Goal: Task Accomplishment & Management: Complete application form

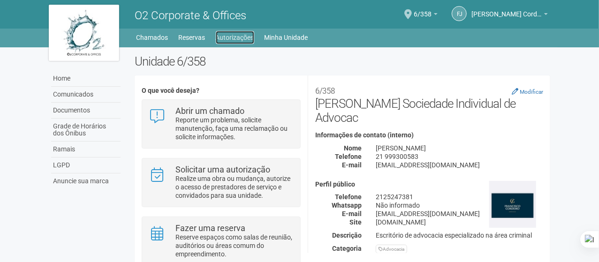
click at [236, 37] on link "Autorizações" at bounding box center [235, 37] width 38 height 13
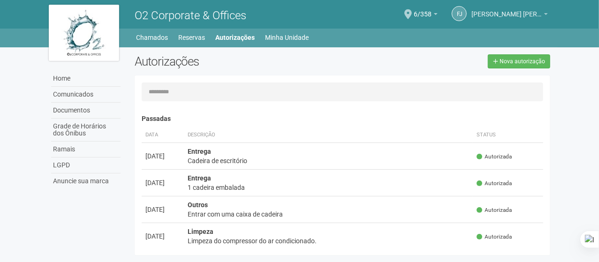
click at [522, 9] on span "[PERSON_NAME] Cordeiro da S. Jr." at bounding box center [507, 9] width 70 height 16
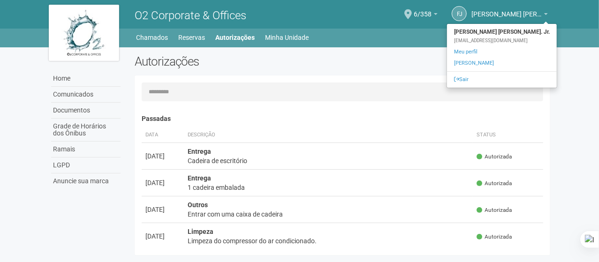
click at [381, 43] on ul "Home Home Comunicados Documentos Grade de Horários dos Ônibus Ramais LGPD Anunc…" at bounding box center [343, 37] width 415 height 13
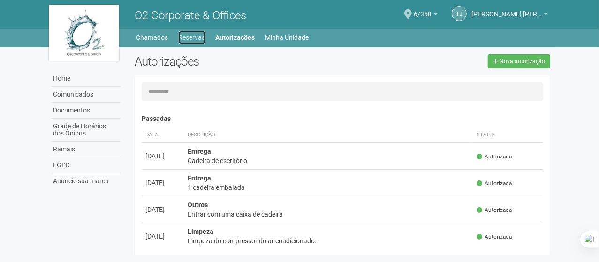
click at [184, 34] on link "Reservas" at bounding box center [192, 37] width 27 height 13
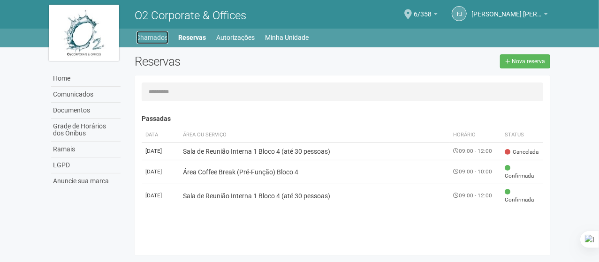
click at [153, 39] on link "Chamados" at bounding box center [153, 37] width 32 height 13
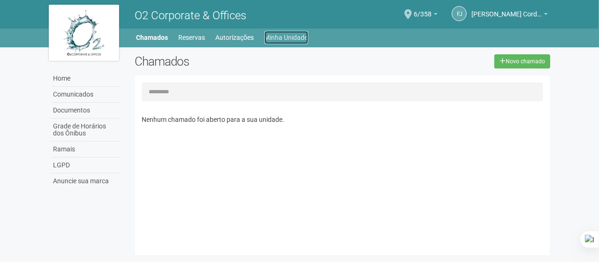
click at [284, 40] on link "Minha Unidade" at bounding box center [287, 37] width 44 height 13
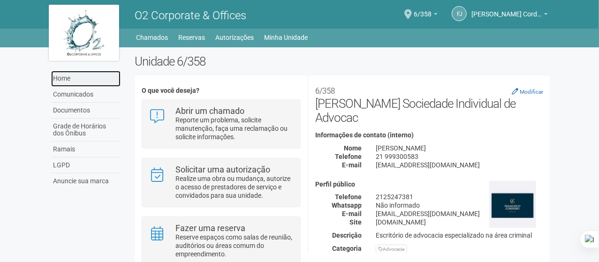
click at [66, 79] on link "Home" at bounding box center [85, 79] width 69 height 16
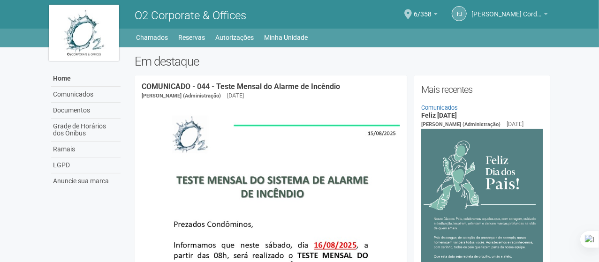
click at [524, 16] on span "[PERSON_NAME] Cordeiro da S. Jr." at bounding box center [507, 9] width 70 height 16
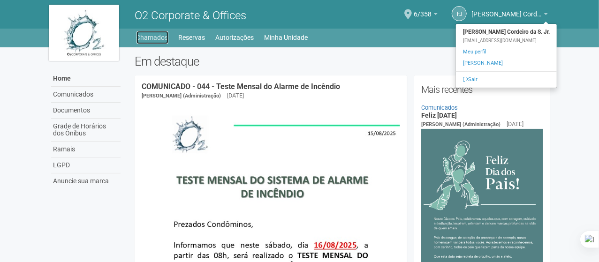
click at [148, 31] on link "Chamados" at bounding box center [153, 37] width 32 height 13
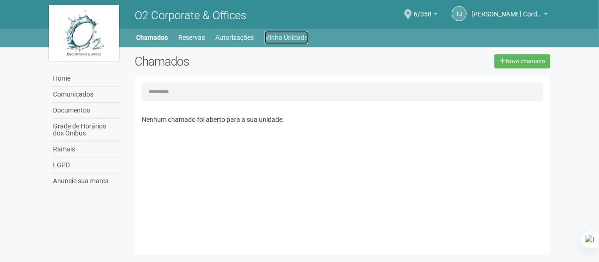
click at [297, 35] on link "Minha Unidade" at bounding box center [287, 37] width 44 height 13
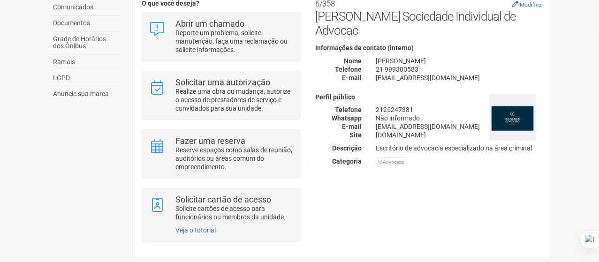
scroll to position [87, 0]
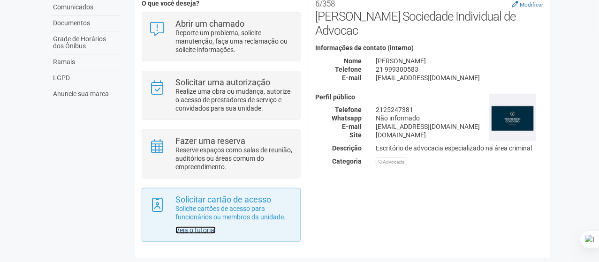
click at [191, 231] on link "Veja o tutorial" at bounding box center [196, 231] width 40 height 8
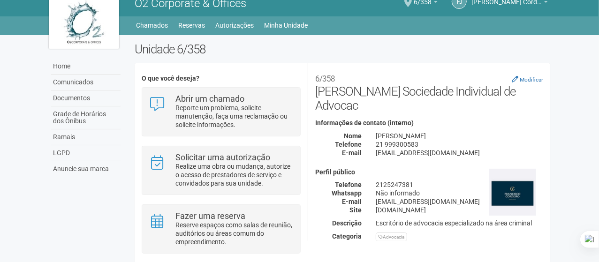
scroll to position [0, 0]
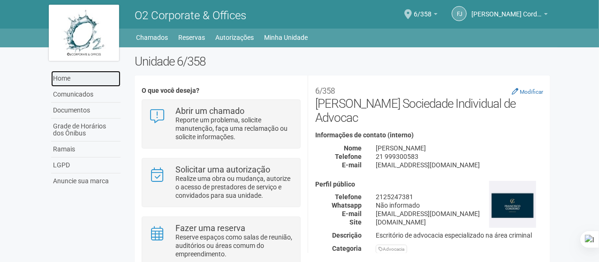
click at [76, 82] on link "Home" at bounding box center [85, 79] width 69 height 16
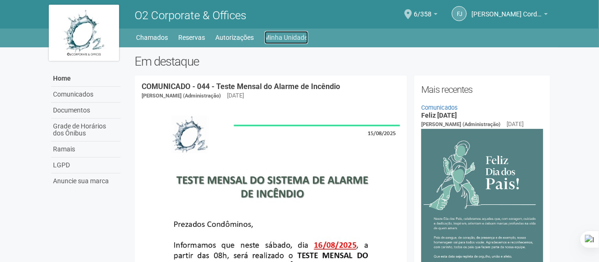
click at [278, 40] on link "Minha Unidade" at bounding box center [287, 37] width 44 height 13
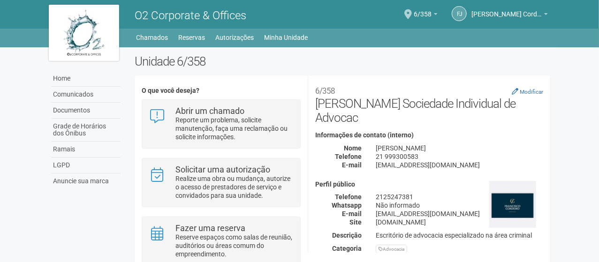
scroll to position [184, 0]
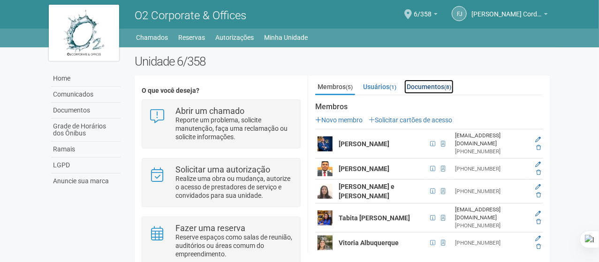
click at [430, 88] on link "Documentos (8)" at bounding box center [429, 87] width 49 height 14
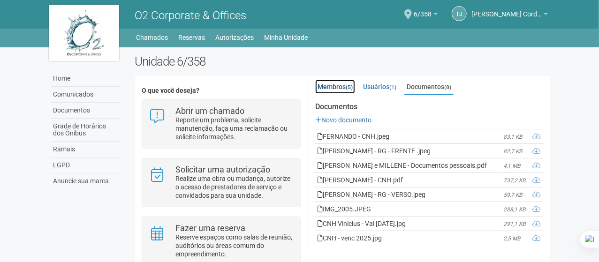
click at [353, 85] on small "(5)" at bounding box center [349, 87] width 7 height 7
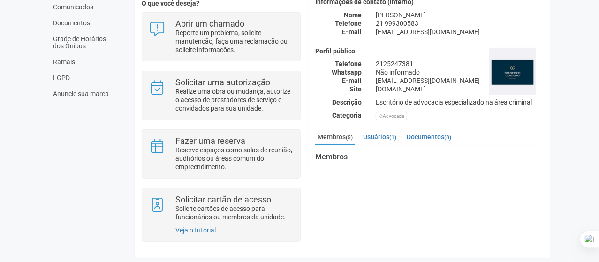
scroll to position [43, 0]
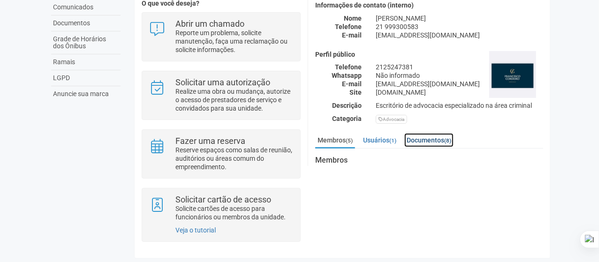
click at [435, 142] on link "Documentos (8)" at bounding box center [429, 140] width 49 height 14
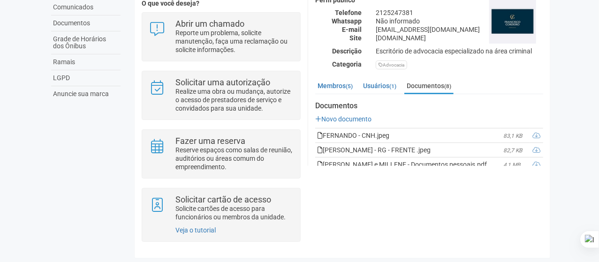
scroll to position [92, 0]
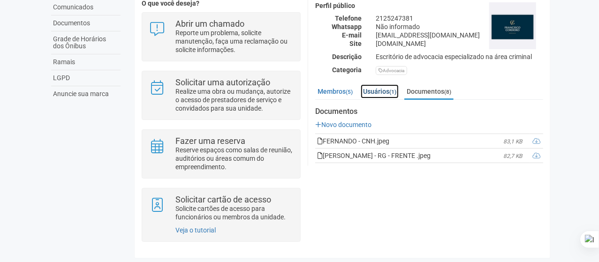
click at [378, 95] on link "Usuários (1)" at bounding box center [380, 92] width 38 height 14
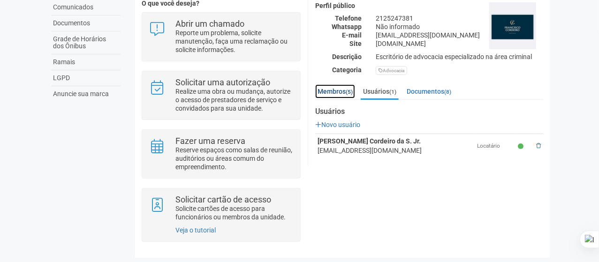
click at [341, 93] on link "Membros (5)" at bounding box center [335, 92] width 40 height 14
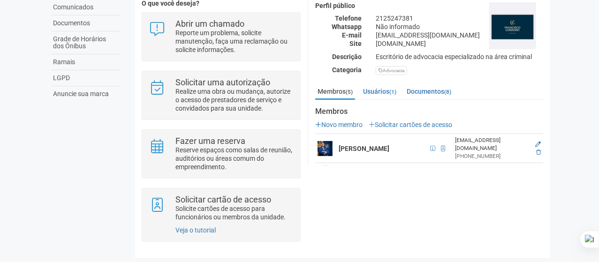
scroll to position [138, 0]
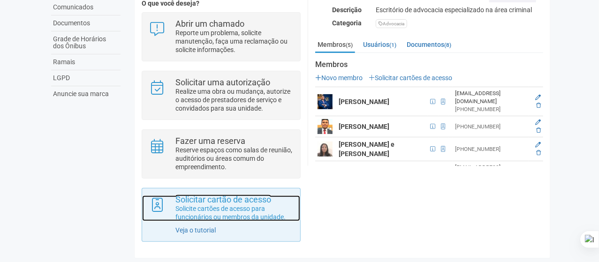
click at [228, 217] on p "Solicite cartões de acesso para funcionários ou membros da unidade." at bounding box center [235, 213] width 118 height 17
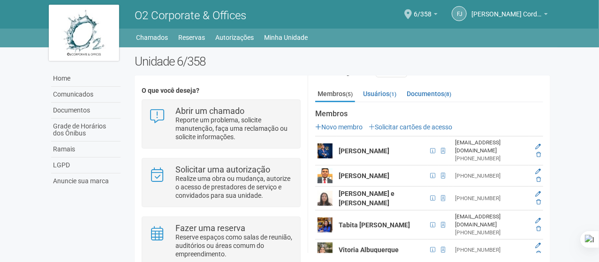
scroll to position [184, 0]
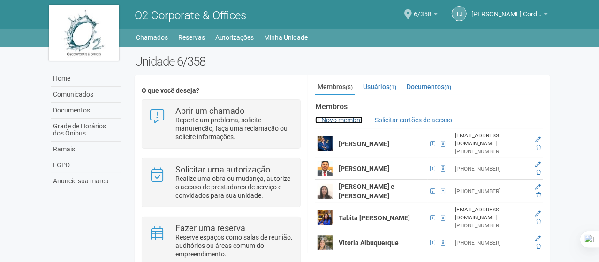
click at [350, 119] on link "Novo membro" at bounding box center [338, 120] width 47 height 8
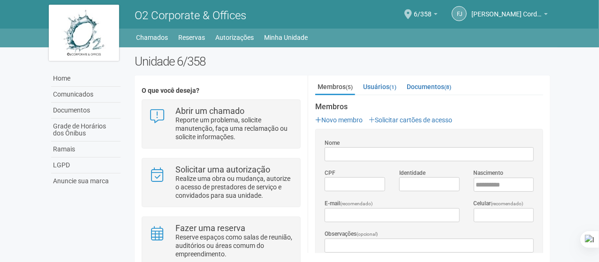
click at [368, 154] on input "Nome" at bounding box center [429, 154] width 209 height 14
type input "*"
type input "**********"
click at [351, 181] on input "*********" at bounding box center [355, 184] width 61 height 14
type input "**********"
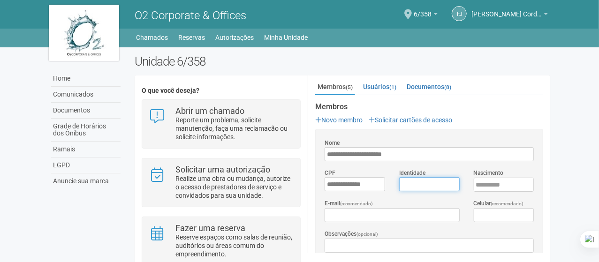
click at [413, 184] on input "Identidade" at bounding box center [430, 184] width 61 height 14
type input "*********"
click at [501, 181] on input "****" at bounding box center [504, 185] width 61 height 14
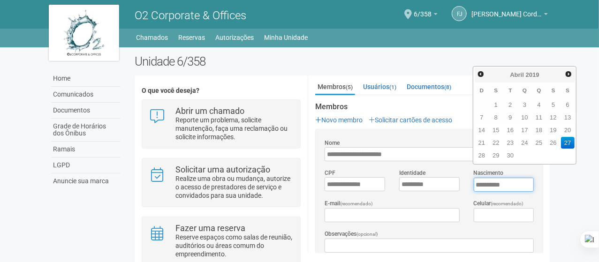
type input "**********"
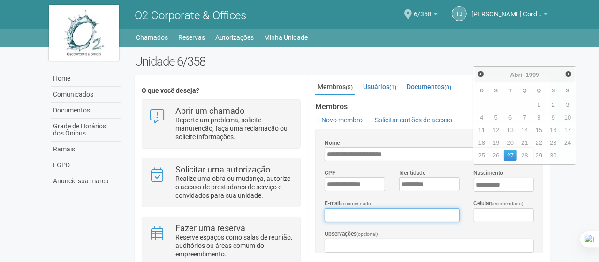
click at [431, 216] on input "E-mail (recomendado)" at bounding box center [392, 215] width 135 height 14
type input "**********"
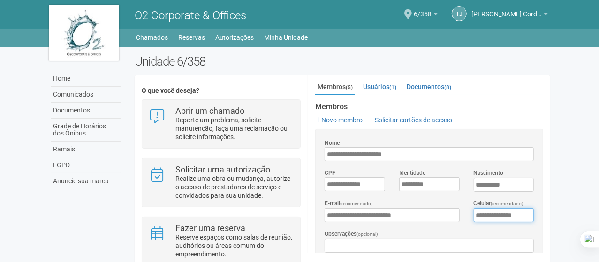
click at [525, 216] on input "**********" at bounding box center [504, 215] width 61 height 14
type input "**********"
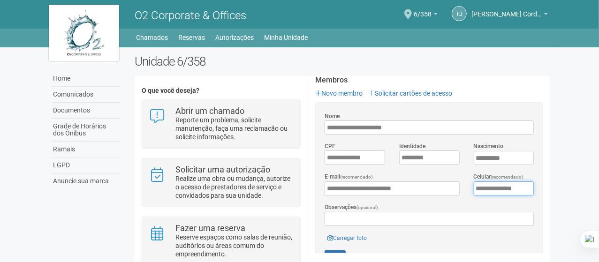
scroll to position [277, 0]
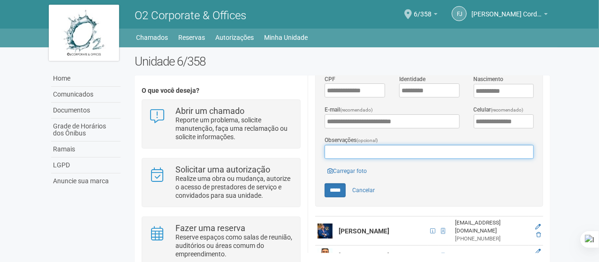
click at [395, 155] on input "Observações (opcional)" at bounding box center [429, 152] width 209 height 14
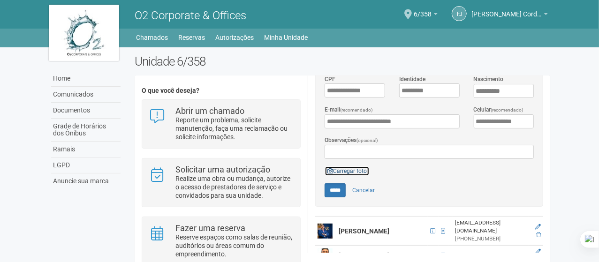
click at [349, 170] on link "Carregar foto" at bounding box center [347, 171] width 45 height 10
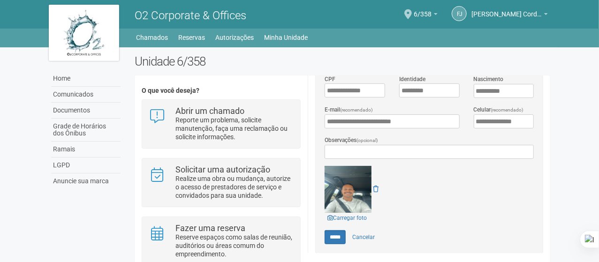
click at [352, 188] on img at bounding box center [348, 189] width 47 height 47
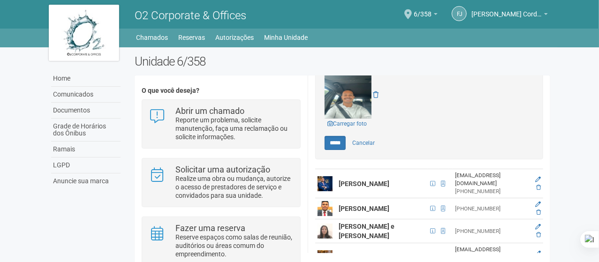
scroll to position [316, 0]
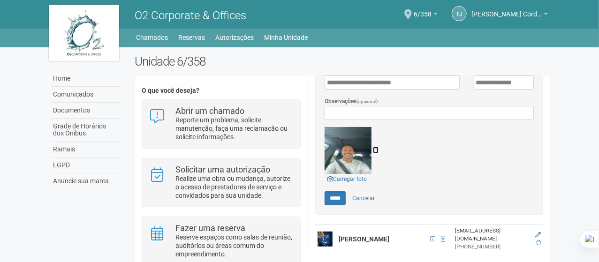
click at [374, 146] on link at bounding box center [376, 150] width 6 height 8
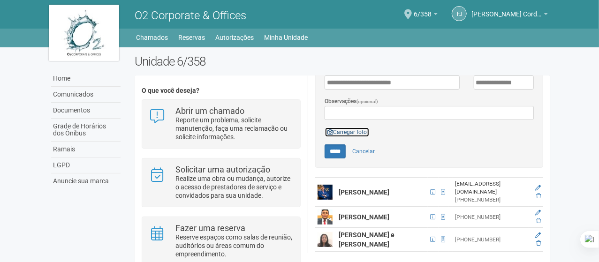
click at [334, 132] on link "Carregar foto" at bounding box center [347, 132] width 45 height 10
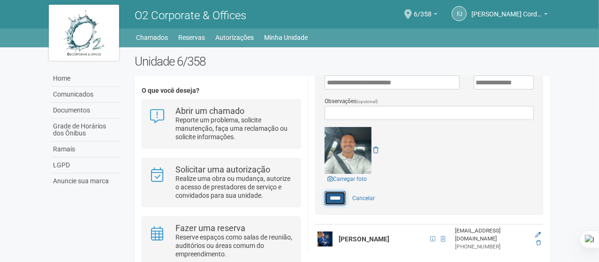
click at [341, 200] on input "*****" at bounding box center [335, 199] width 21 height 14
type input "*****"
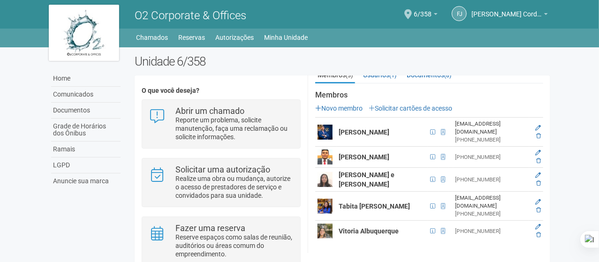
scroll to position [184, 0]
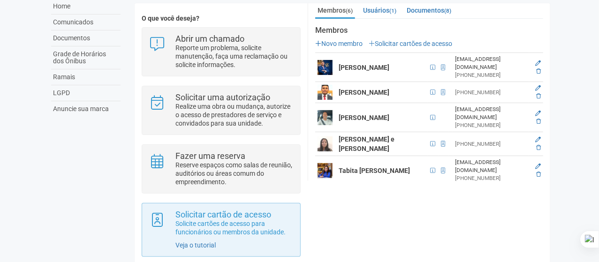
scroll to position [87, 0]
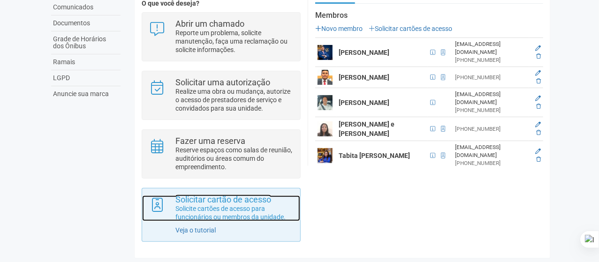
click at [256, 210] on p "Solicite cartões de acesso para funcionários ou membros da unidade." at bounding box center [235, 213] width 118 height 17
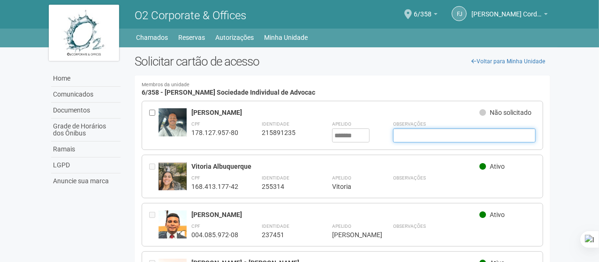
click at [416, 136] on input "text" at bounding box center [464, 136] width 143 height 14
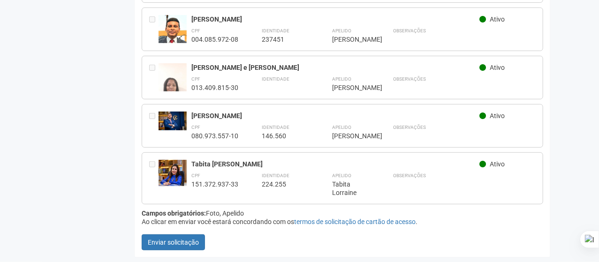
scroll to position [202, 0]
click at [327, 224] on link "termos de solicitação de cartão de acesso" at bounding box center [355, 222] width 122 height 8
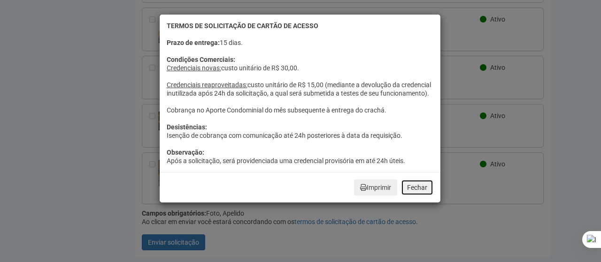
click at [417, 196] on button "Fechar" at bounding box center [417, 188] width 32 height 16
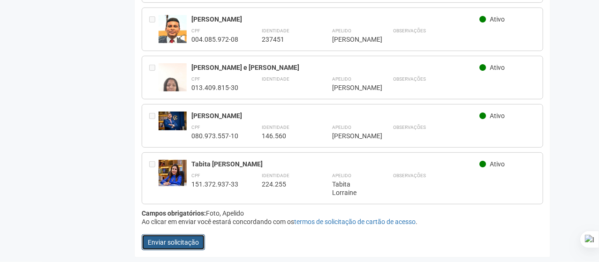
click at [187, 235] on button "Enviar solicitação" at bounding box center [173, 243] width 63 height 16
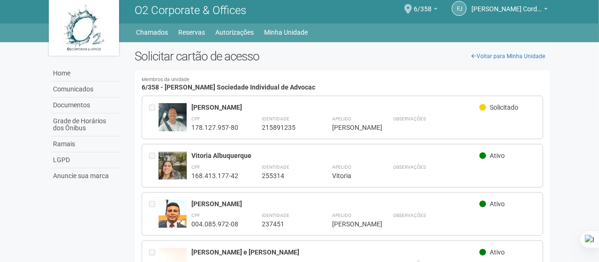
scroll to position [0, 0]
